Goal: Task Accomplishment & Management: Use online tool/utility

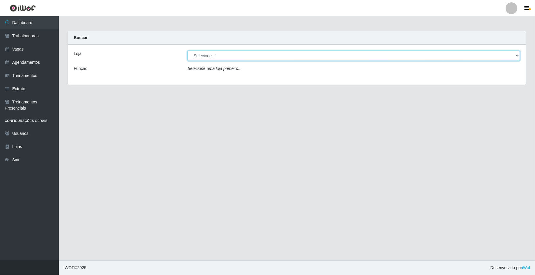
click at [203, 58] on select "[Selecione...] [GEOGRAPHIC_DATA]" at bounding box center [353, 56] width 332 height 10
select select "65"
click at [187, 51] on select "[Selecione...] [GEOGRAPHIC_DATA]" at bounding box center [353, 56] width 332 height 10
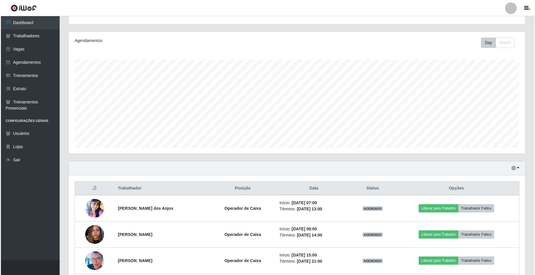
scroll to position [78, 0]
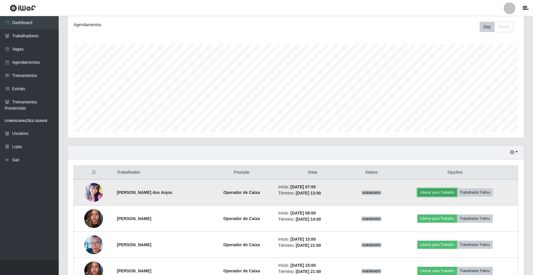
click at [429, 192] on button "Liberar para Trabalho" at bounding box center [438, 192] width 40 height 8
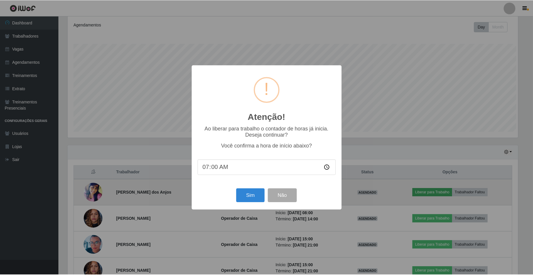
scroll to position [122, 452]
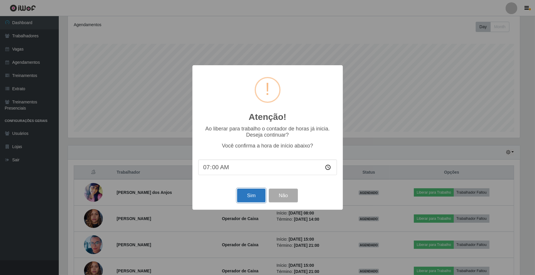
click at [249, 200] on button "Sim" at bounding box center [251, 196] width 28 height 14
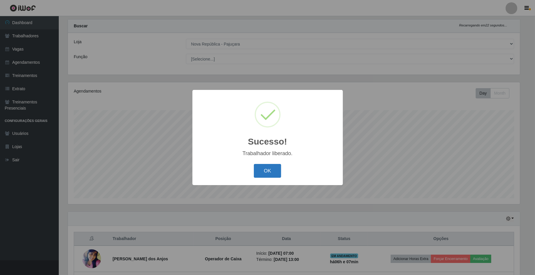
click at [268, 174] on button "OK" at bounding box center [267, 171] width 27 height 14
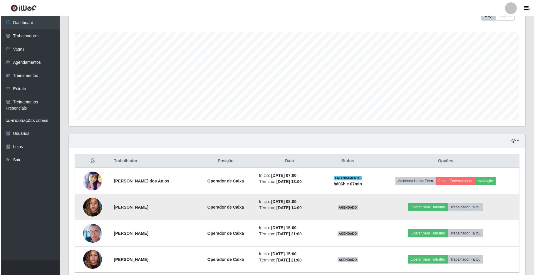
scroll to position [117, 0]
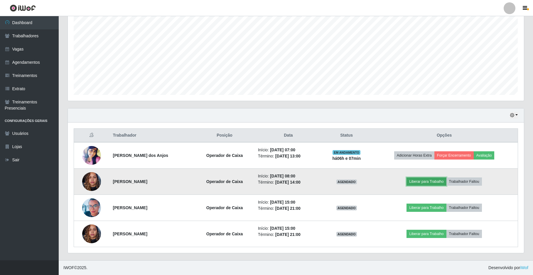
click at [417, 180] on button "Liberar para Trabalho" at bounding box center [427, 181] width 40 height 8
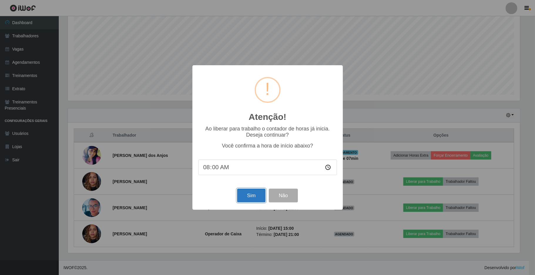
click at [260, 200] on button "Sim" at bounding box center [251, 196] width 28 height 14
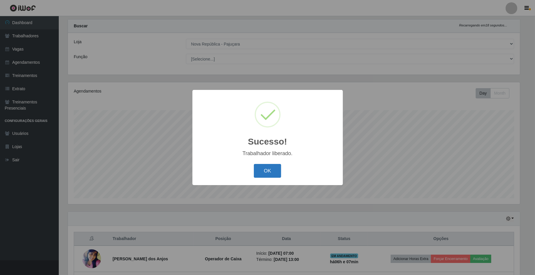
click at [265, 175] on button "OK" at bounding box center [267, 171] width 27 height 14
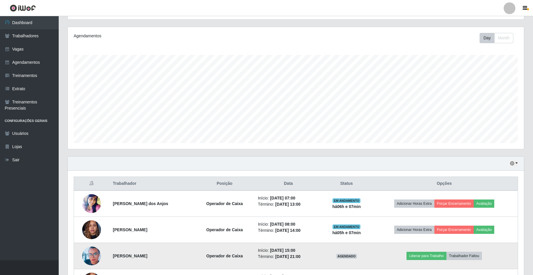
scroll to position [117, 0]
